Goal: Transaction & Acquisition: Purchase product/service

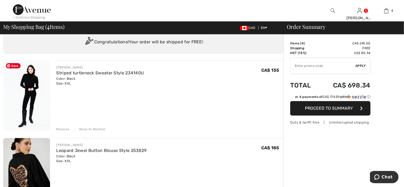
scroll to position [27, 0]
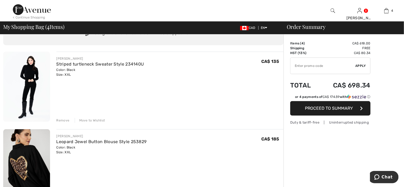
click at [63, 119] on div "Remove" at bounding box center [63, 120] width 13 height 5
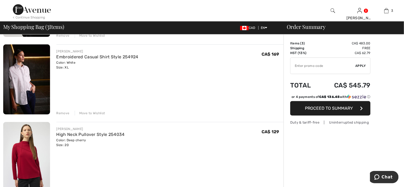
scroll to position [134, 0]
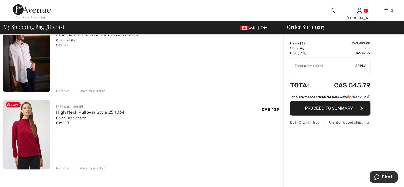
click at [20, 141] on img at bounding box center [26, 135] width 47 height 70
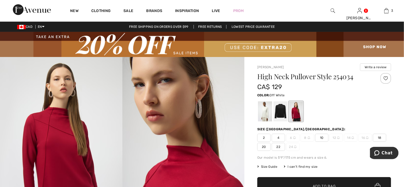
click at [265, 114] on div at bounding box center [265, 111] width 14 height 20
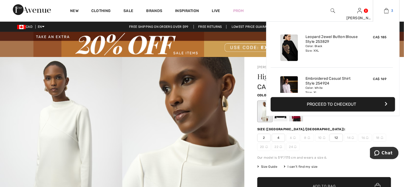
click at [387, 12] on img at bounding box center [386, 10] width 5 height 6
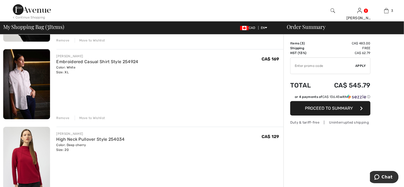
scroll to position [107, 0]
type input "NEW15"
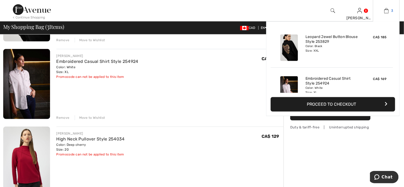
click at [388, 12] on img at bounding box center [386, 10] width 5 height 6
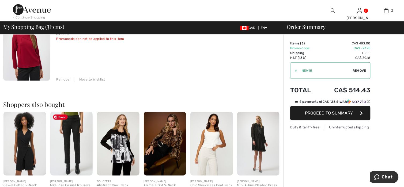
scroll to position [241, 0]
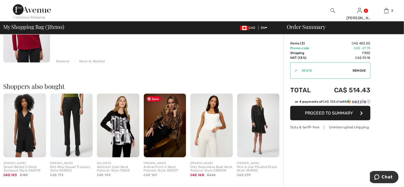
click at [166, 122] on img at bounding box center [165, 126] width 43 height 64
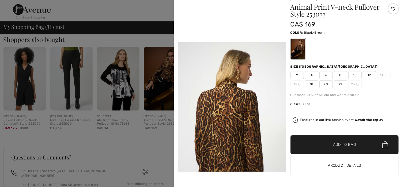
scroll to position [321, 0]
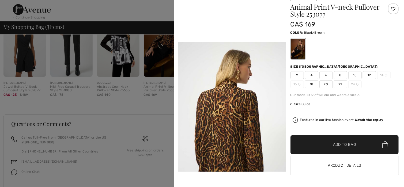
click at [256, 42] on video "Your browser does not support the video tag." at bounding box center [232, 15] width 108 height 54
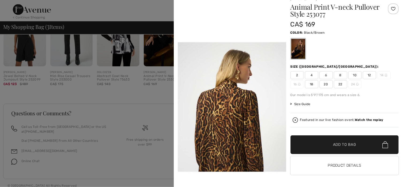
scroll to position [338, 0]
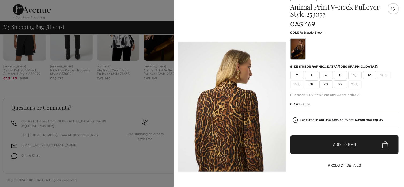
click at [348, 165] on button "Product Details" at bounding box center [345, 165] width 108 height 19
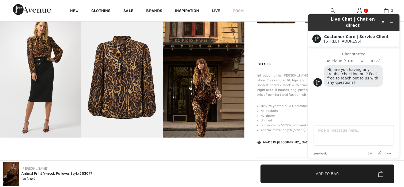
scroll to position [348, 0]
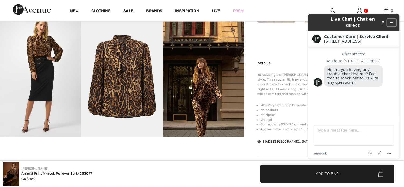
click at [390, 21] on icon "Minimize widget" at bounding box center [392, 23] width 4 height 4
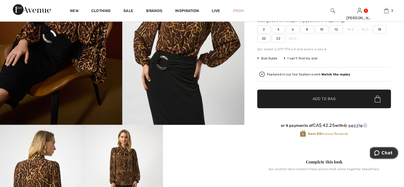
scroll to position [107, 0]
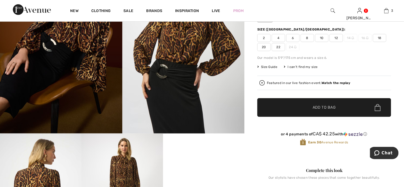
click at [268, 67] on span "Size Guide" at bounding box center [267, 67] width 20 height 5
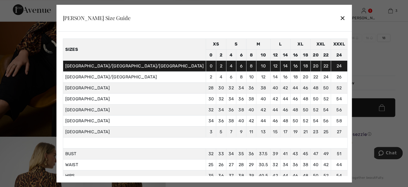
scroll to position [0, 0]
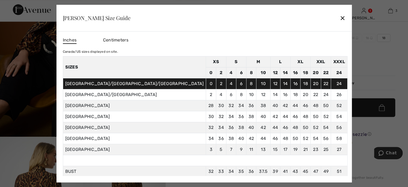
click at [340, 21] on div "✕" at bounding box center [343, 17] width 6 height 11
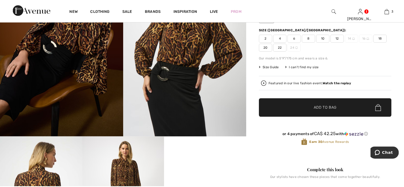
scroll to position [107, 0]
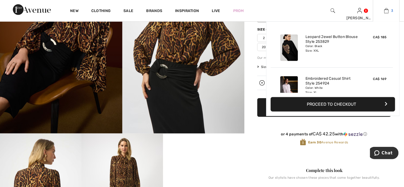
click at [386, 10] on img at bounding box center [386, 10] width 5 height 6
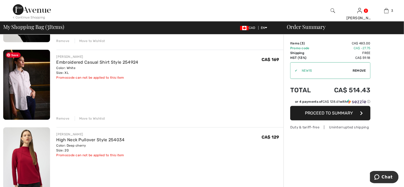
scroll to position [134, 0]
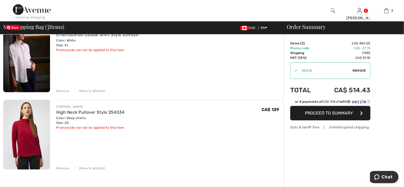
click at [19, 68] on img at bounding box center [26, 57] width 47 height 70
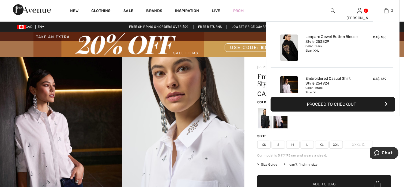
click at [324, 103] on button "Proceed to Checkout" at bounding box center [333, 104] width 125 height 14
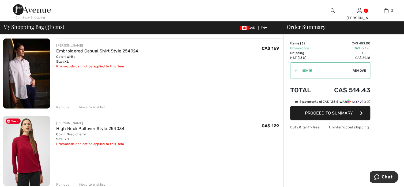
scroll to position [134, 0]
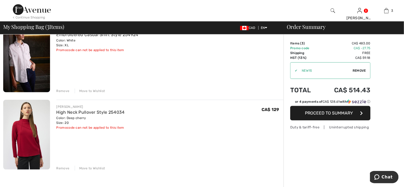
click at [65, 91] on div "Remove" at bounding box center [63, 91] width 13 height 5
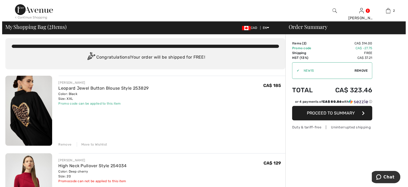
scroll to position [0, 0]
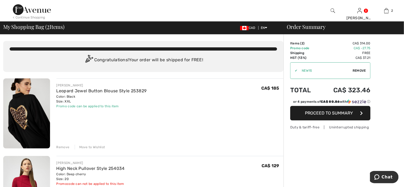
click at [332, 9] on img at bounding box center [333, 10] width 5 height 6
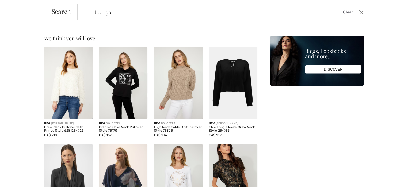
type input "top, gold"
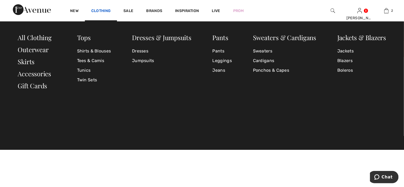
click at [98, 12] on link "Clothing" at bounding box center [100, 12] width 19 height 6
click at [83, 50] on link "Shirts & Blouses" at bounding box center [94, 51] width 34 height 10
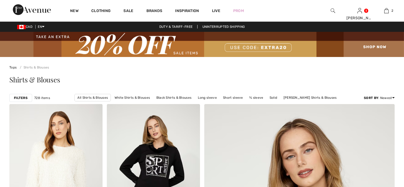
click at [20, 100] on strong "Filters" at bounding box center [21, 98] width 14 height 5
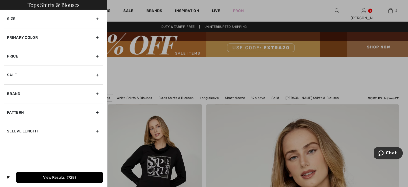
click at [23, 37] on div "Primary Color" at bounding box center [53, 37] width 99 height 19
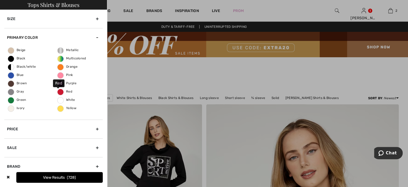
click at [61, 90] on span "Red" at bounding box center [65, 92] width 15 height 4
click at [0, 0] on input "Red" at bounding box center [0, 0] width 0 height 0
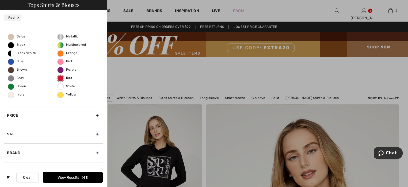
scroll to position [61, 0]
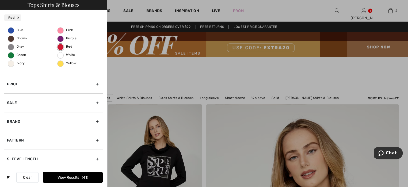
click at [77, 179] on button "View Results 41" at bounding box center [73, 177] width 60 height 11
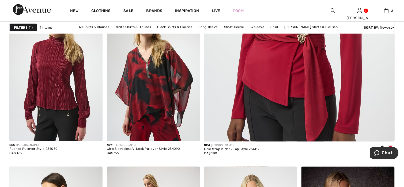
scroll to position [268, 0]
click at [332, 9] on img at bounding box center [333, 10] width 5 height 6
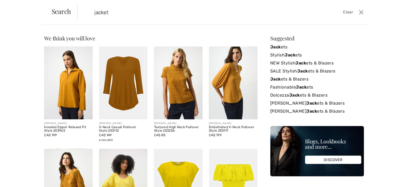
type input "jacket"
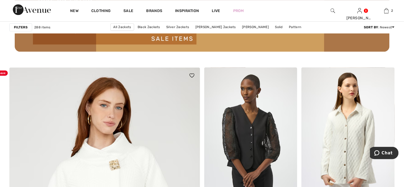
scroll to position [1392, 0]
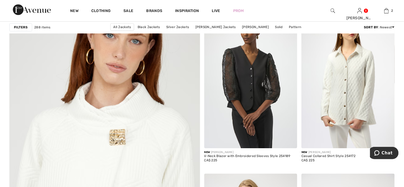
click at [27, 27] on strong "Filters" at bounding box center [21, 27] width 14 height 5
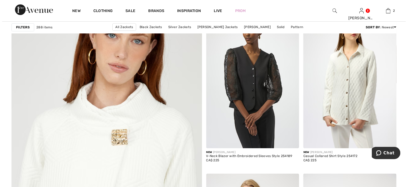
scroll to position [1404, 0]
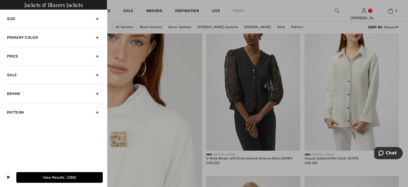
click at [27, 40] on div "Primary Color" at bounding box center [53, 37] width 99 height 19
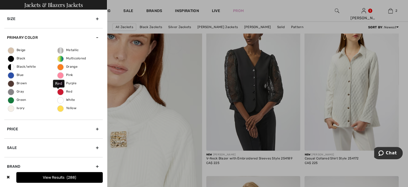
click at [58, 91] on span "Red" at bounding box center [65, 92] width 15 height 4
click at [0, 0] on input "Red" at bounding box center [0, 0] width 0 height 0
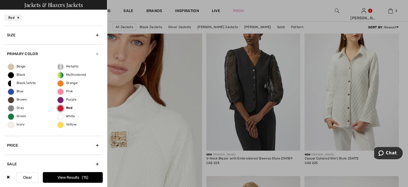
click at [67, 180] on button "View Results 15" at bounding box center [73, 177] width 60 height 11
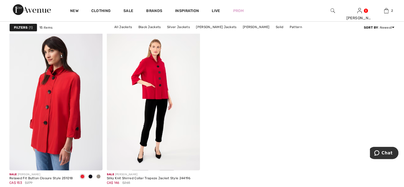
scroll to position [803, 0]
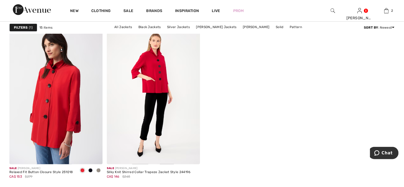
click at [332, 9] on img at bounding box center [333, 10] width 5 height 6
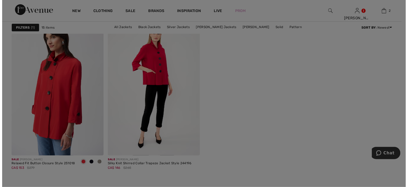
scroll to position [810, 0]
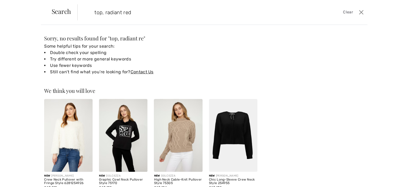
type input "top, radiant red"
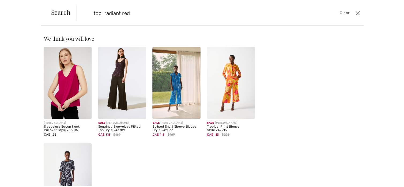
scroll to position [0, 0]
click at [362, 10] on button "Close" at bounding box center [361, 12] width 8 height 9
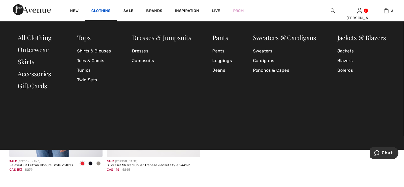
click at [104, 11] on link "Clothing" at bounding box center [100, 12] width 19 height 6
click at [88, 36] on link "Tops" at bounding box center [84, 37] width 14 height 9
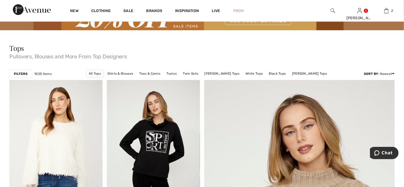
click at [18, 72] on strong "Filters" at bounding box center [21, 73] width 14 height 5
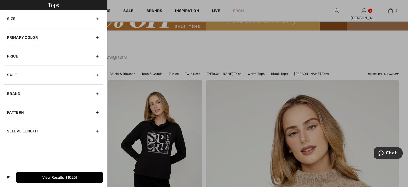
click at [24, 38] on div "Primary Color" at bounding box center [53, 37] width 99 height 19
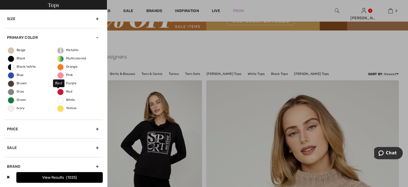
click at [65, 90] on span "Red" at bounding box center [65, 92] width 15 height 4
click at [0, 0] on input "Red" at bounding box center [0, 0] width 0 height 0
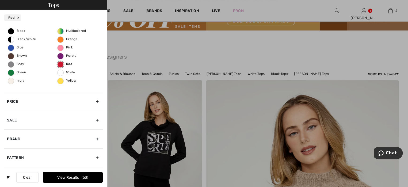
scroll to position [61, 0]
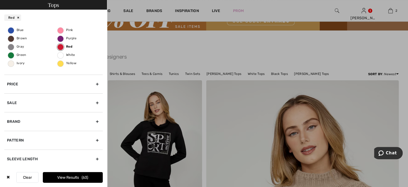
click at [60, 177] on button "View Results 63" at bounding box center [73, 177] width 60 height 11
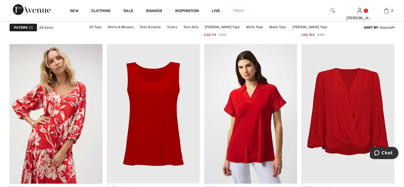
scroll to position [1714, 0]
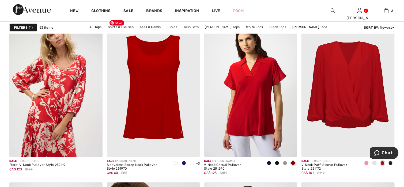
click at [157, 132] on img at bounding box center [153, 87] width 93 height 140
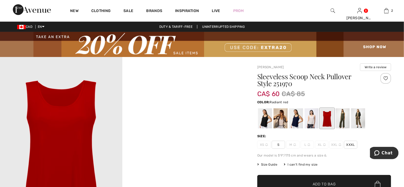
click at [329, 126] on div at bounding box center [327, 118] width 14 height 20
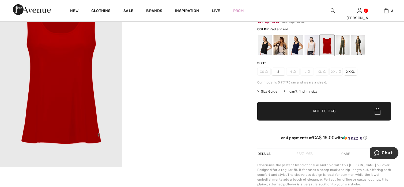
scroll to position [80, 0]
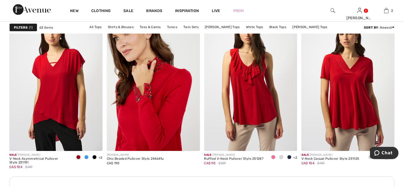
scroll to position [1901, 0]
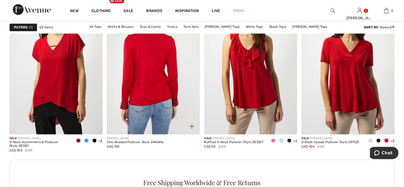
click at [137, 106] on img at bounding box center [153, 65] width 93 height 140
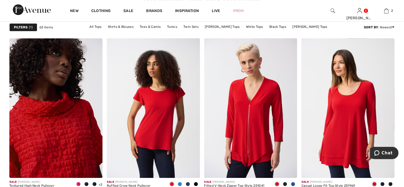
scroll to position [2115, 0]
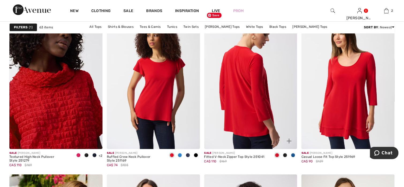
click at [249, 113] on img at bounding box center [250, 79] width 93 height 140
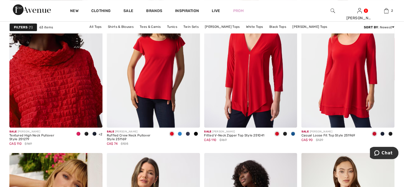
scroll to position [2142, 0]
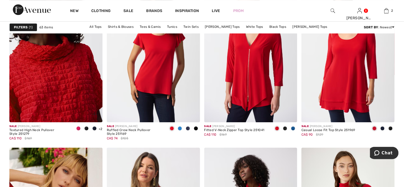
click at [71, 81] on img at bounding box center [55, 53] width 93 height 140
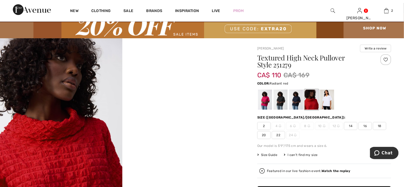
scroll to position [54, 0]
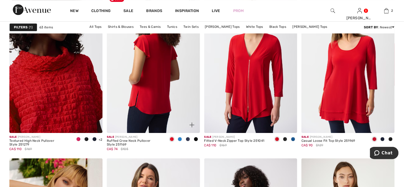
scroll to position [2115, 0]
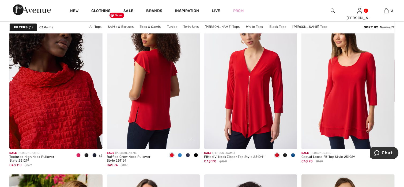
click at [149, 83] on img at bounding box center [153, 79] width 93 height 140
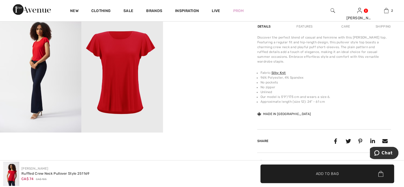
scroll to position [348, 0]
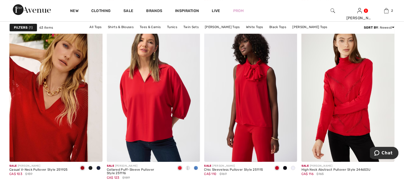
scroll to position [2303, 0]
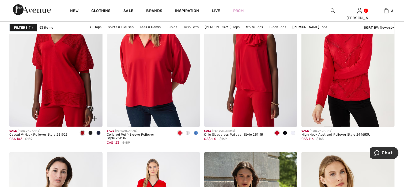
click at [68, 99] on img at bounding box center [55, 57] width 93 height 140
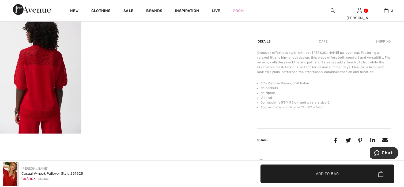
scroll to position [348, 0]
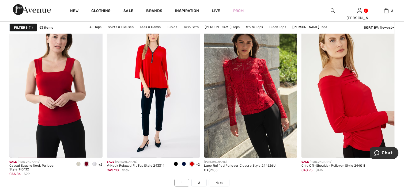
scroll to position [2517, 0]
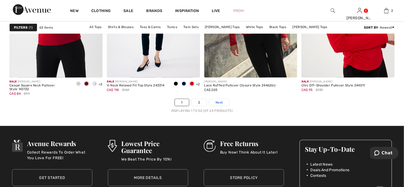
click at [221, 103] on span "Next" at bounding box center [219, 102] width 7 height 5
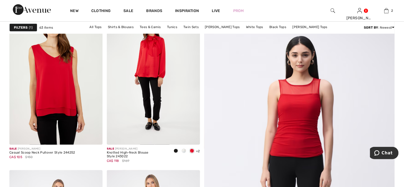
scroll to position [107, 0]
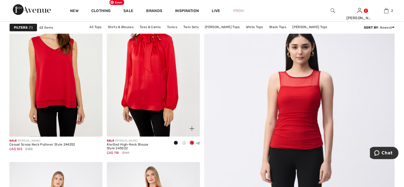
click at [164, 70] on img at bounding box center [153, 67] width 93 height 140
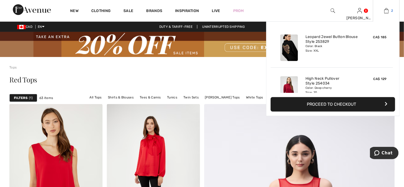
click at [386, 10] on img at bounding box center [386, 10] width 5 height 6
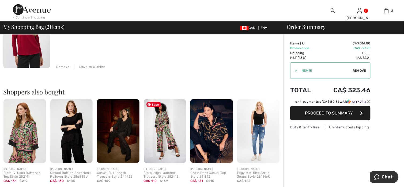
scroll to position [161, 0]
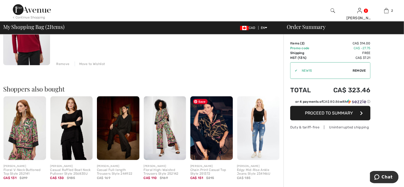
click at [220, 134] on img at bounding box center [211, 128] width 43 height 64
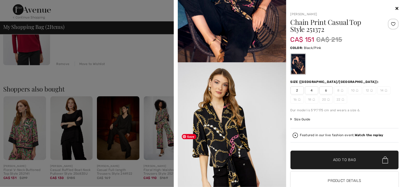
scroll to position [107, 0]
